Goal: Task Accomplishment & Management: Manage account settings

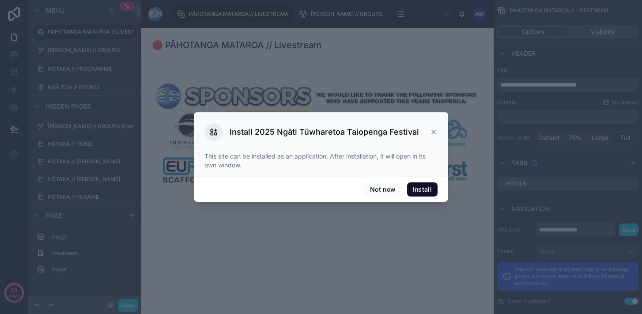
click at [437, 133] on icon at bounding box center [433, 131] width 7 height 7
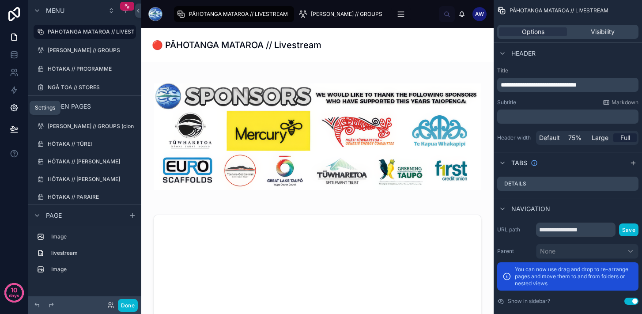
click at [12, 109] on icon at bounding box center [14, 107] width 9 height 9
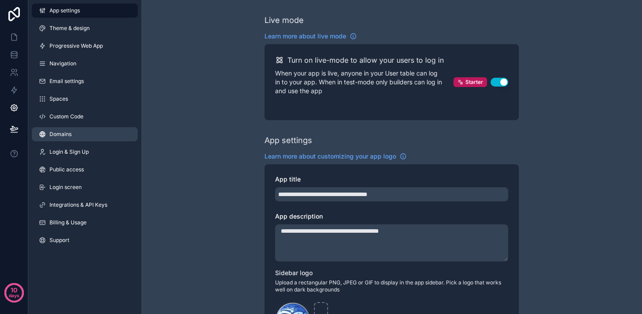
click at [85, 136] on link "Domains" at bounding box center [85, 134] width 106 height 14
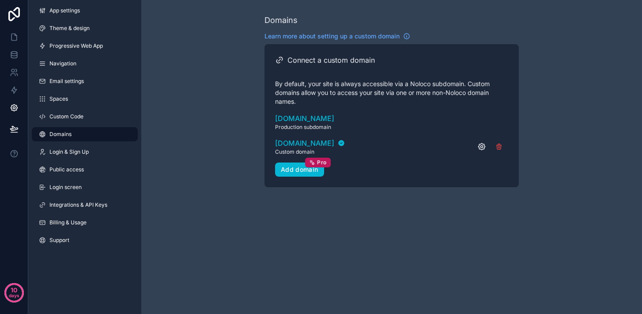
click at [478, 146] on icon "scrollable content" at bounding box center [481, 146] width 7 height 7
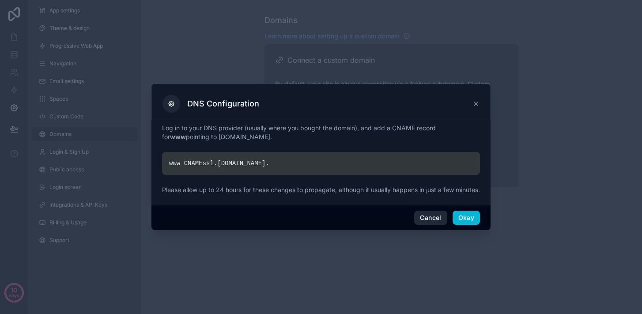
click at [430, 222] on button "Cancel" at bounding box center [430, 218] width 33 height 14
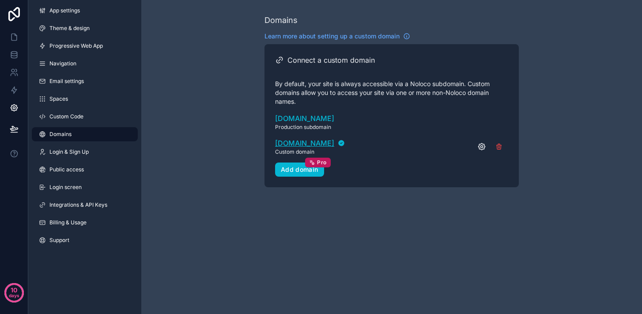
click at [329, 145] on span "www.taiopenga.com" at bounding box center [304, 143] width 59 height 11
click at [49, 128] on span "Review & Publish" at bounding box center [56, 128] width 43 height 7
click at [334, 142] on span "www.taiopenga.com" at bounding box center [304, 143] width 59 height 11
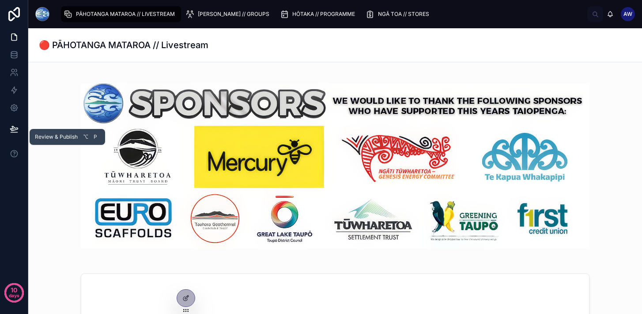
click at [8, 125] on button at bounding box center [13, 129] width 19 height 25
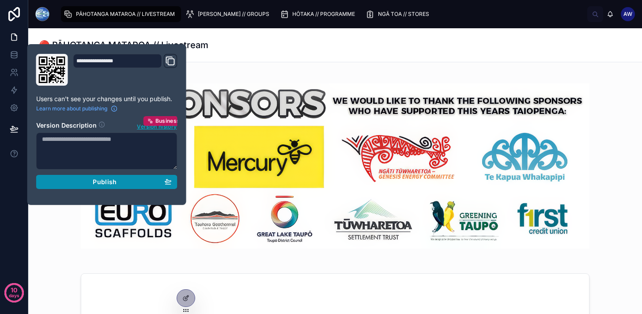
click at [153, 186] on button "Publish" at bounding box center [106, 182] width 141 height 14
